Goal: Find specific page/section: Find specific page/section

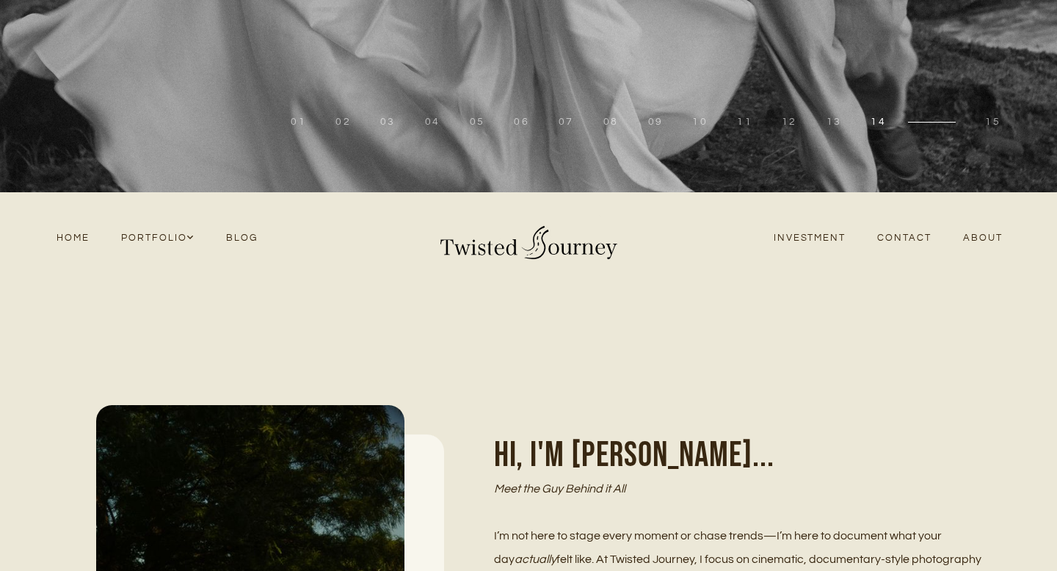
scroll to position [322, 0]
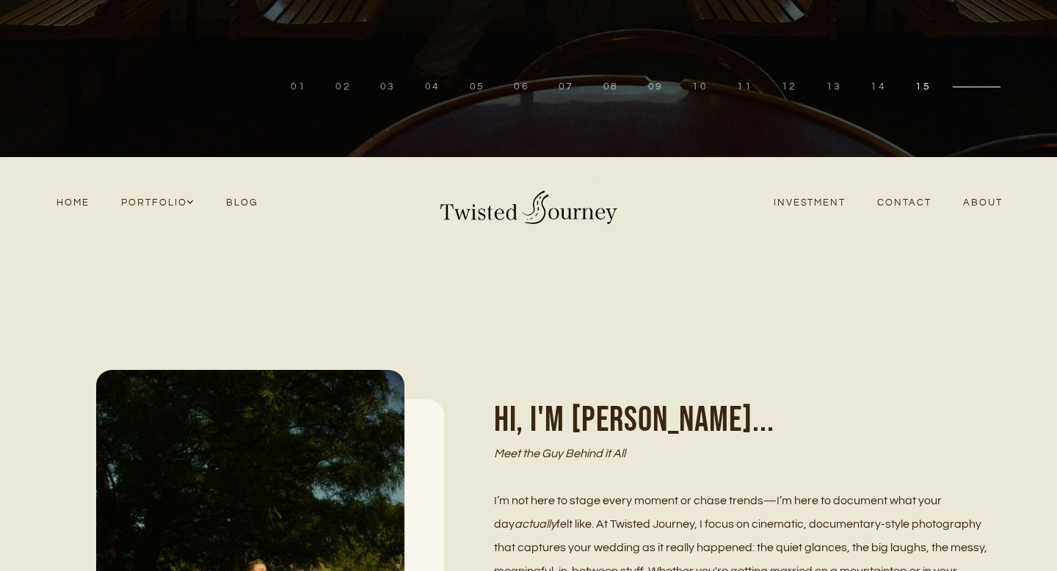
click at [897, 206] on link "Contact" at bounding box center [905, 203] width 86 height 20
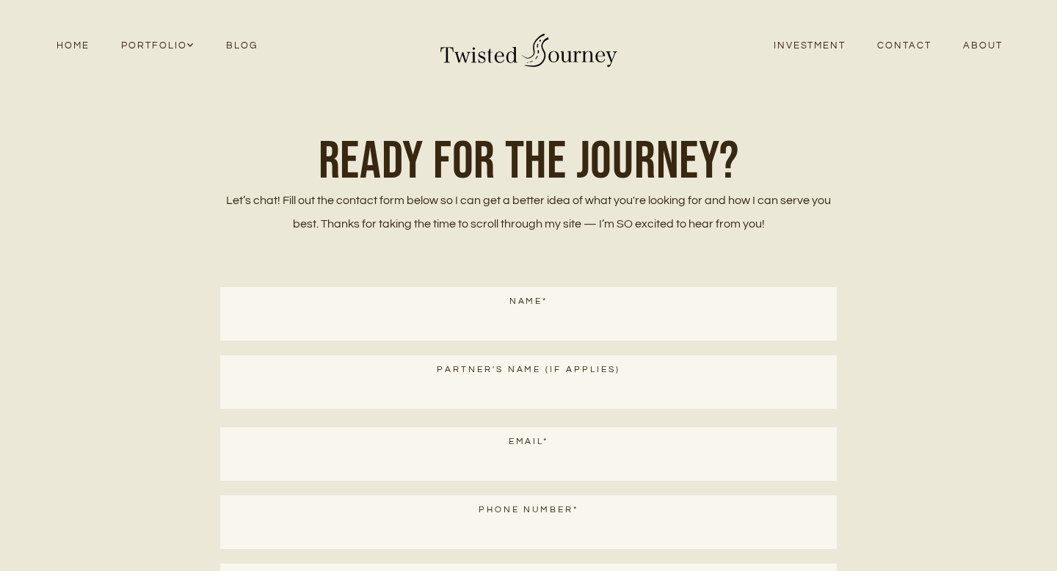
click at [469, 57] on img at bounding box center [528, 46] width 183 height 46
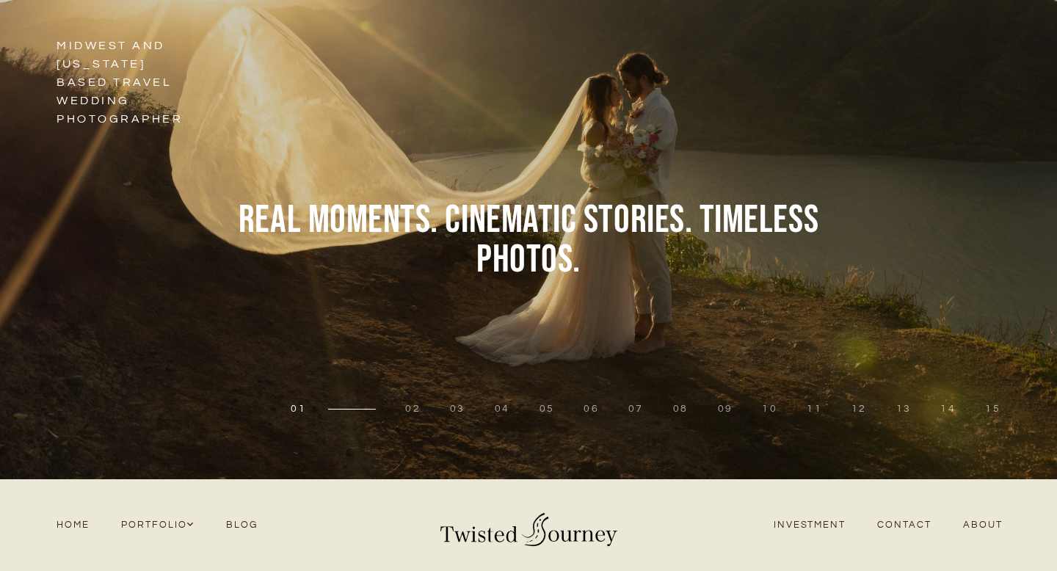
click at [148, 251] on div at bounding box center [185, 239] width 370 height 479
